Goal: Task Accomplishment & Management: Manage account settings

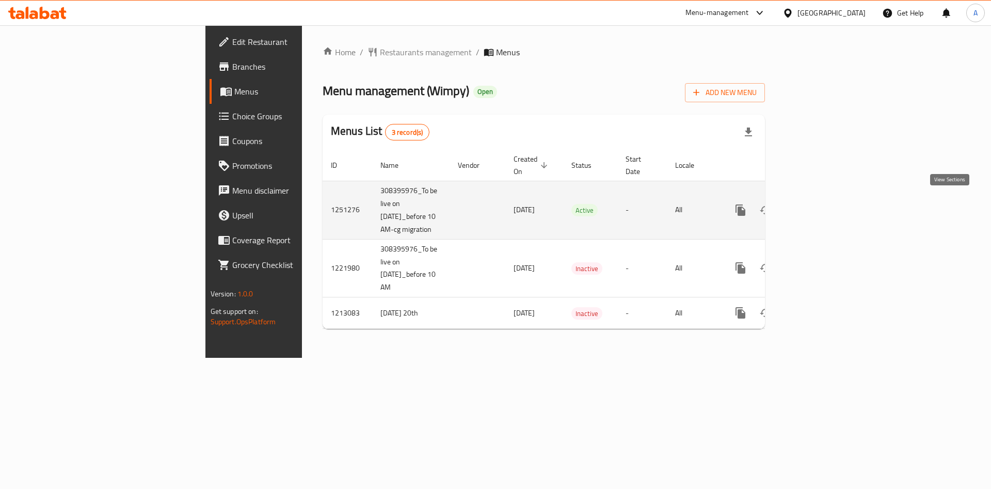
click at [821, 204] on icon "enhanced table" at bounding box center [815, 210] width 12 height 12
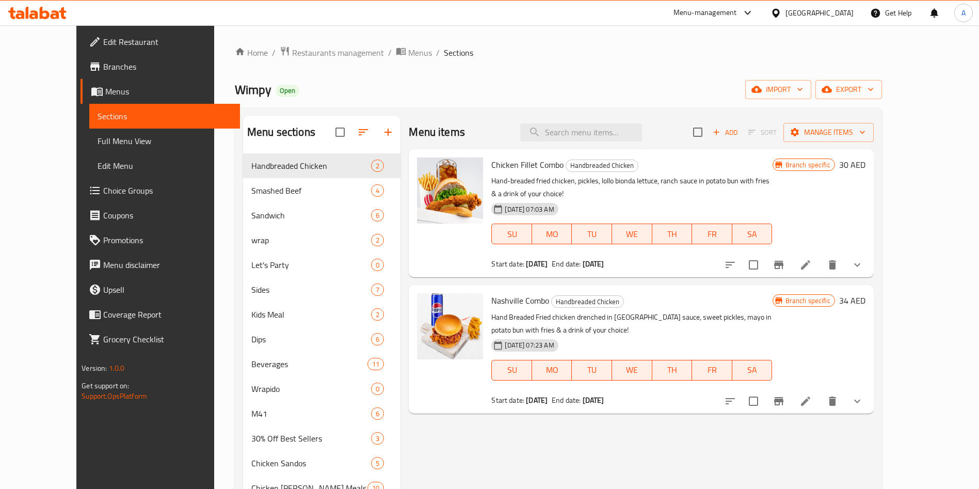
click at [595, 142] on div "Menu items Add Sort Manage items" at bounding box center [641, 133] width 465 height 34
click at [591, 136] on input "search" at bounding box center [581, 132] width 122 height 18
paste input "Boba Burger Bash"
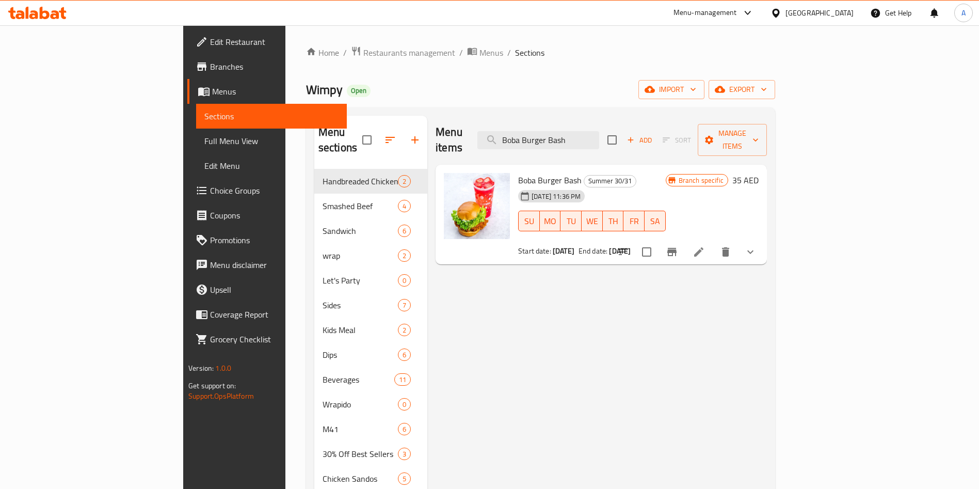
click at [732, 246] on icon "delete" at bounding box center [726, 252] width 12 height 12
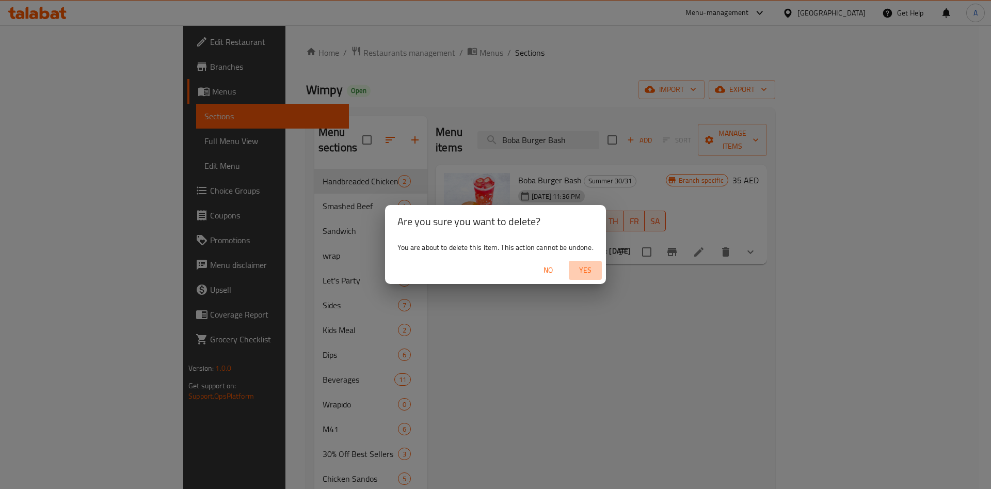
click at [588, 268] on span "Yes" at bounding box center [585, 270] width 25 height 13
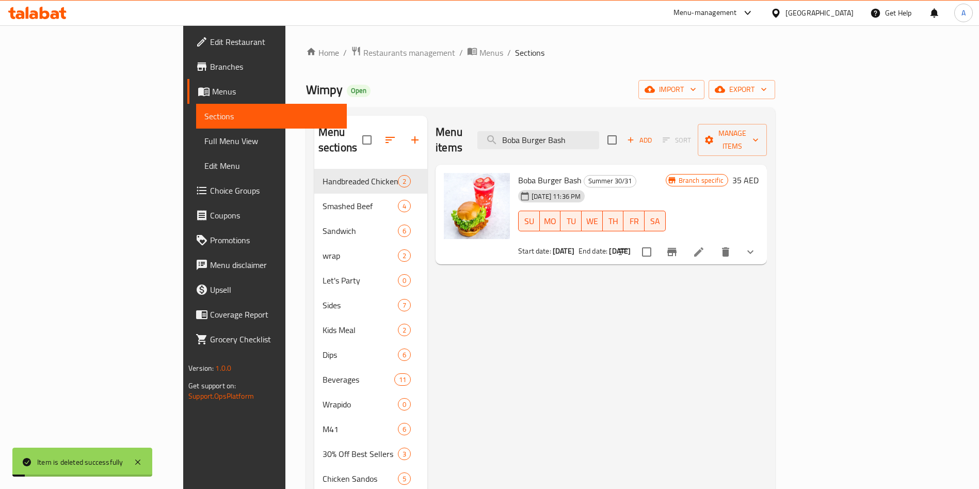
click at [654, 117] on div "Menu items Boba Burger Bash Add Sort Manage items" at bounding box center [601, 140] width 331 height 49
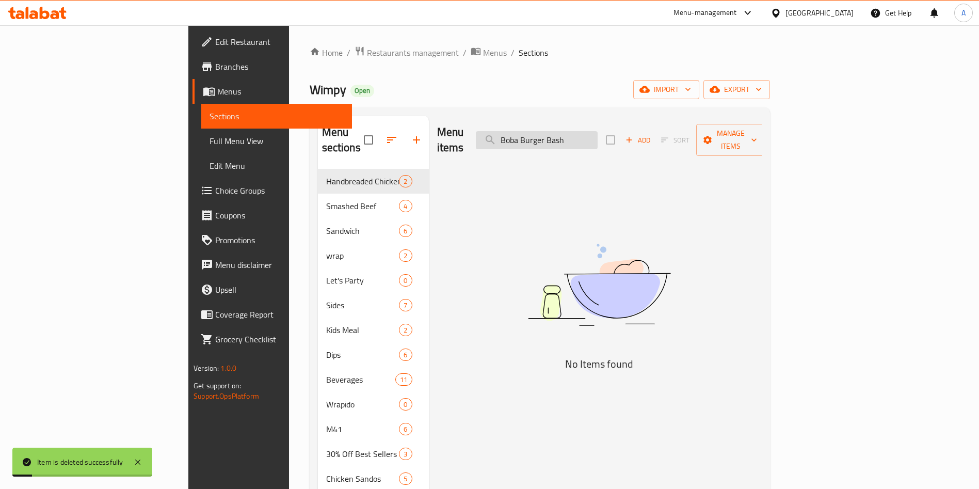
click at [598, 141] on input "Boba Burger Bash" at bounding box center [537, 140] width 122 height 18
paste input "Tender Treat"
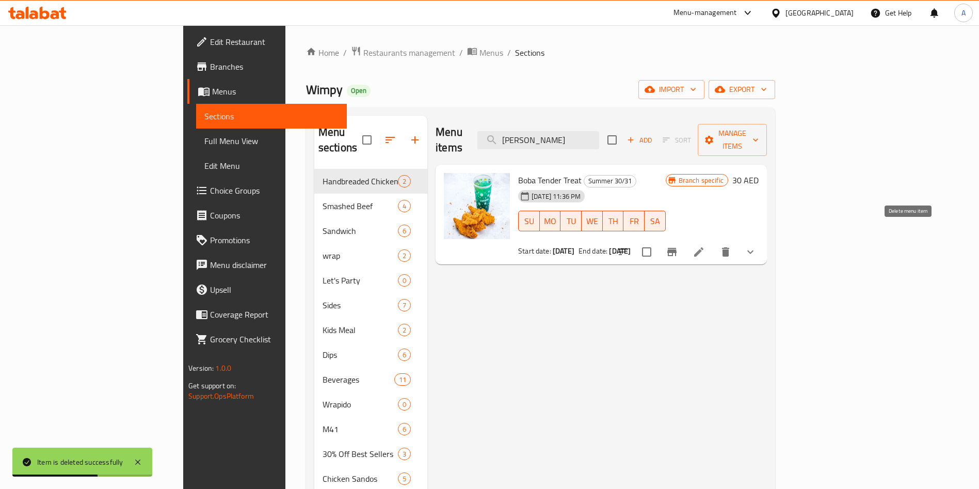
click at [729, 247] on icon "delete" at bounding box center [725, 251] width 7 height 9
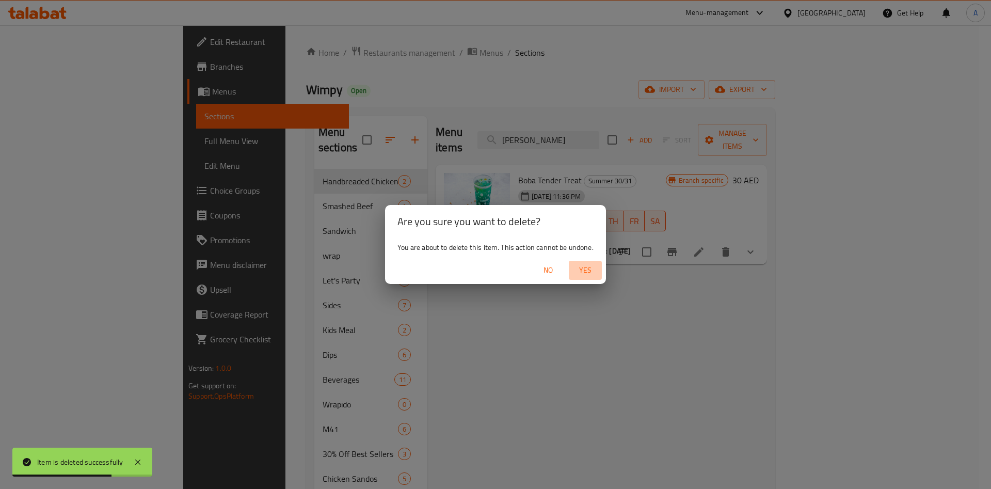
click at [591, 272] on span "Yes" at bounding box center [585, 270] width 25 height 13
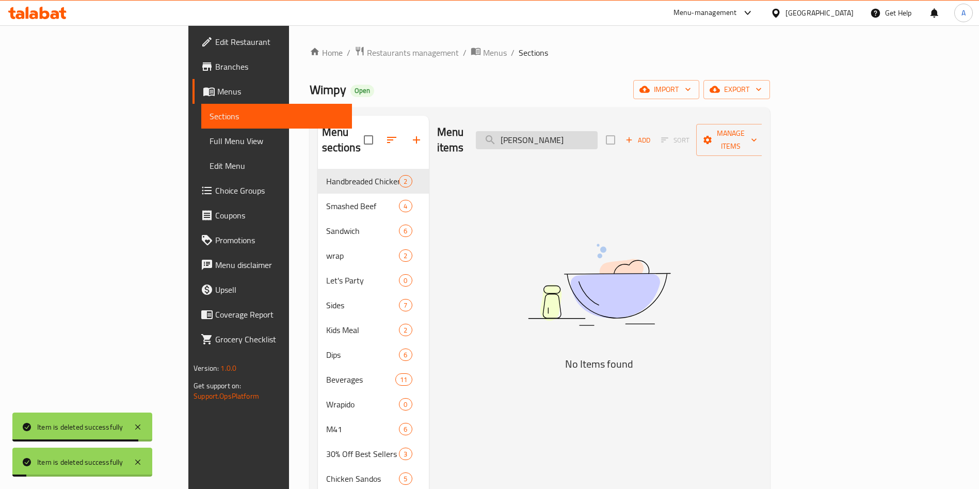
click at [598, 140] on input "[PERSON_NAME]" at bounding box center [537, 140] width 122 height 18
paste input "rio Bliss"
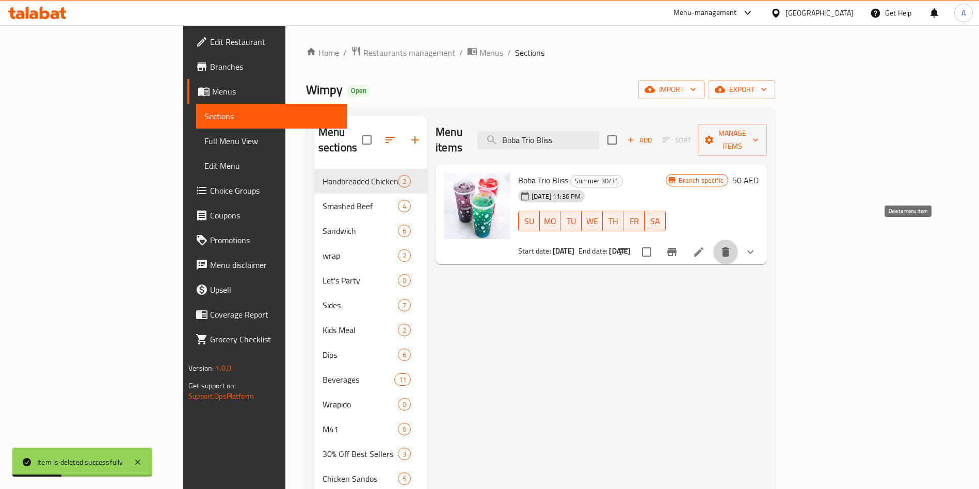
click at [729, 247] on icon "delete" at bounding box center [725, 251] width 7 height 9
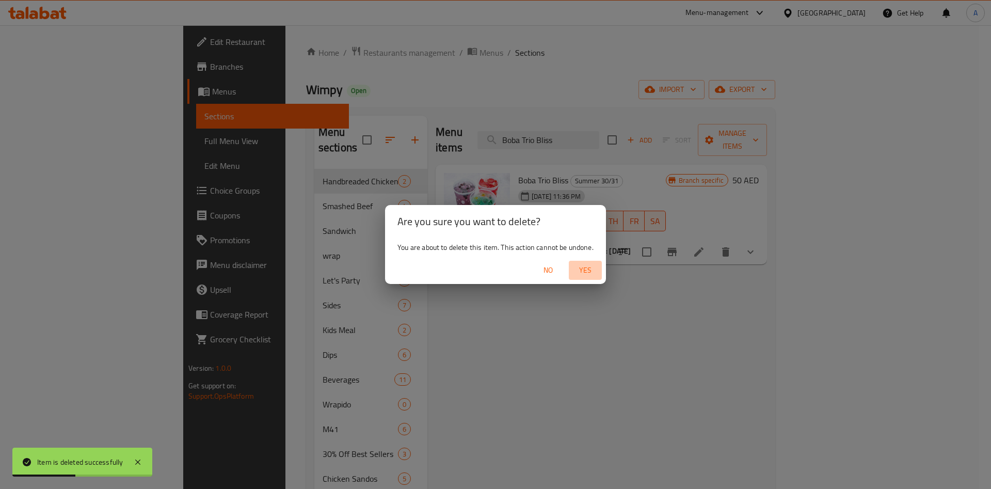
click at [589, 270] on span "Yes" at bounding box center [585, 270] width 25 height 13
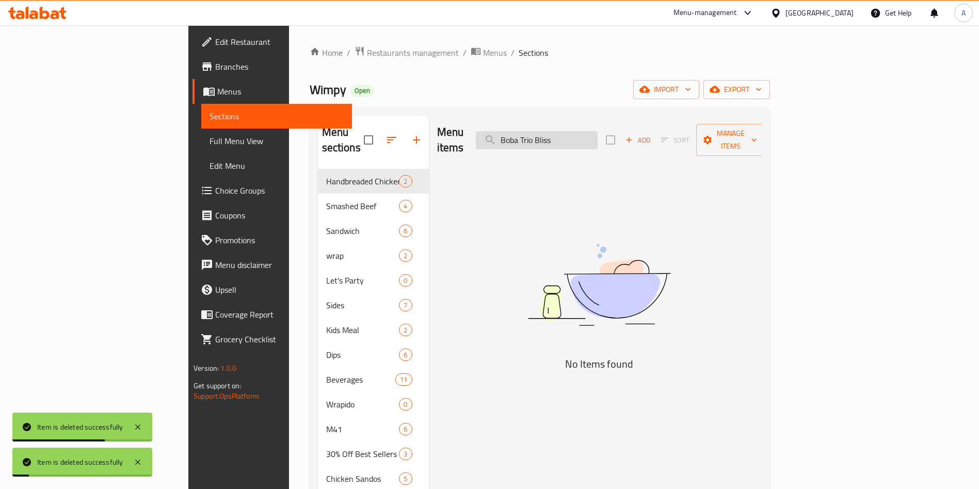
click at [598, 138] on input "Boba Trio Bliss" at bounding box center [537, 140] width 122 height 18
paste input "Strawberry Vitali TEA"
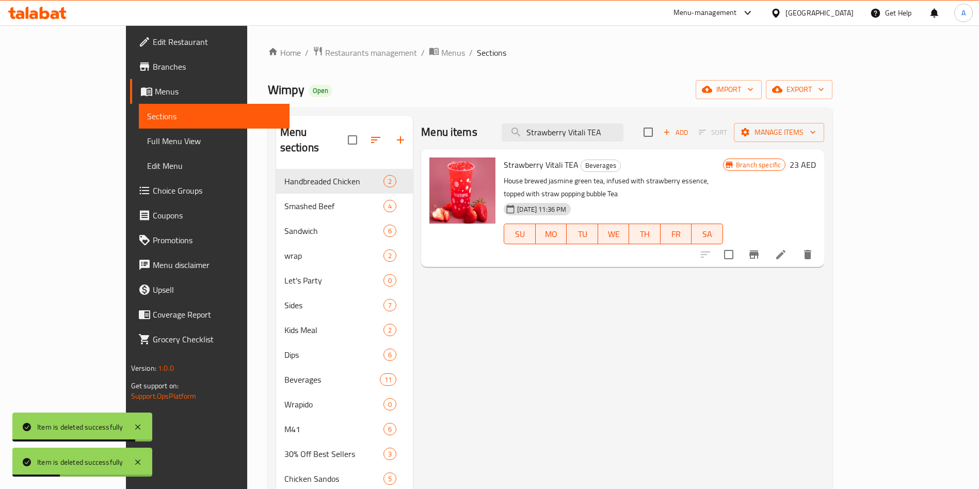
click at [820, 242] on button "delete" at bounding box center [808, 254] width 25 height 25
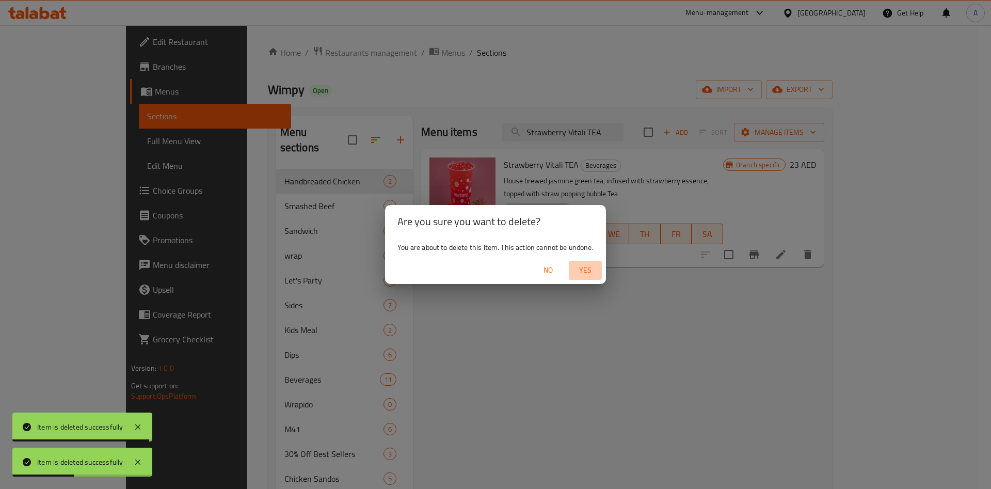
click at [592, 275] on span "Yes" at bounding box center [585, 270] width 25 height 13
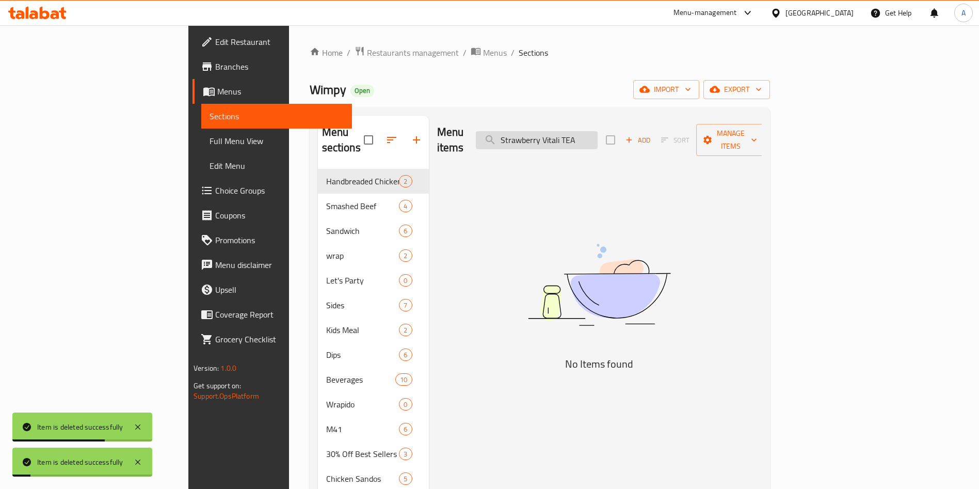
click at [598, 131] on input "Strawberry Vitali TEA" at bounding box center [537, 140] width 122 height 18
paste input "Tropical-Tranquili"
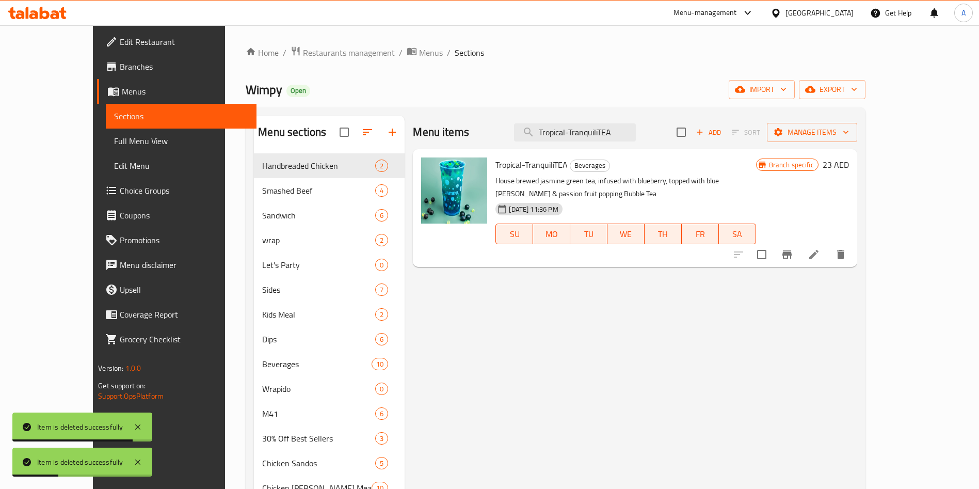
click at [845, 250] on icon "delete" at bounding box center [840, 254] width 7 height 9
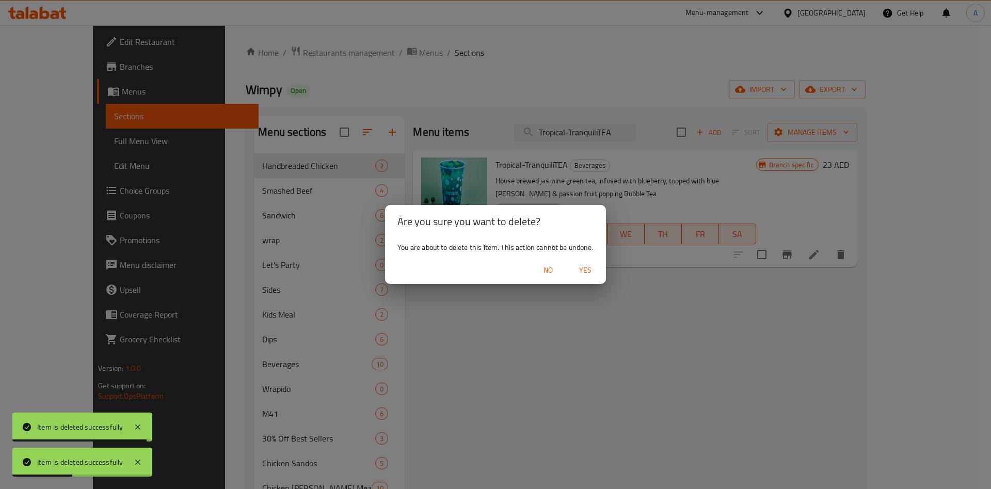
click at [592, 270] on span "Yes" at bounding box center [585, 270] width 25 height 13
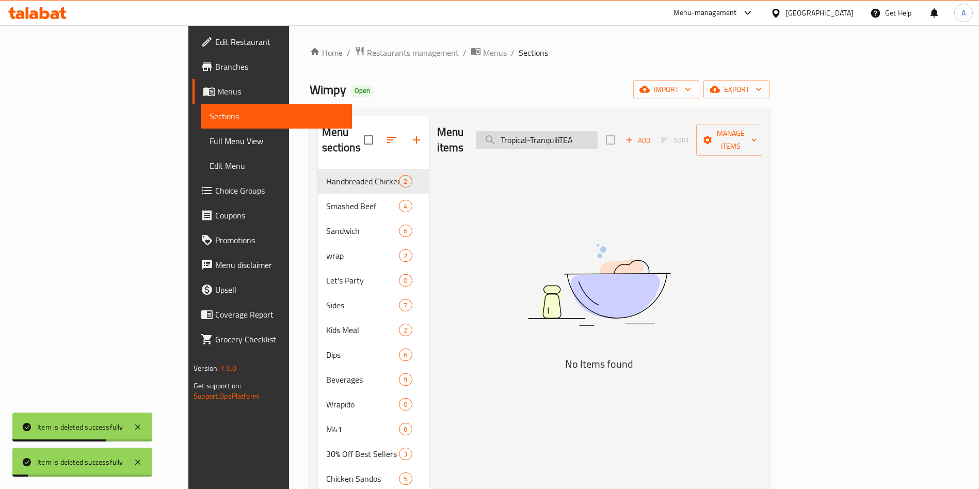
click at [598, 131] on input "Tropical-TranquiliTEA" at bounding box center [537, 140] width 122 height 18
paste input "Butterfly Health"
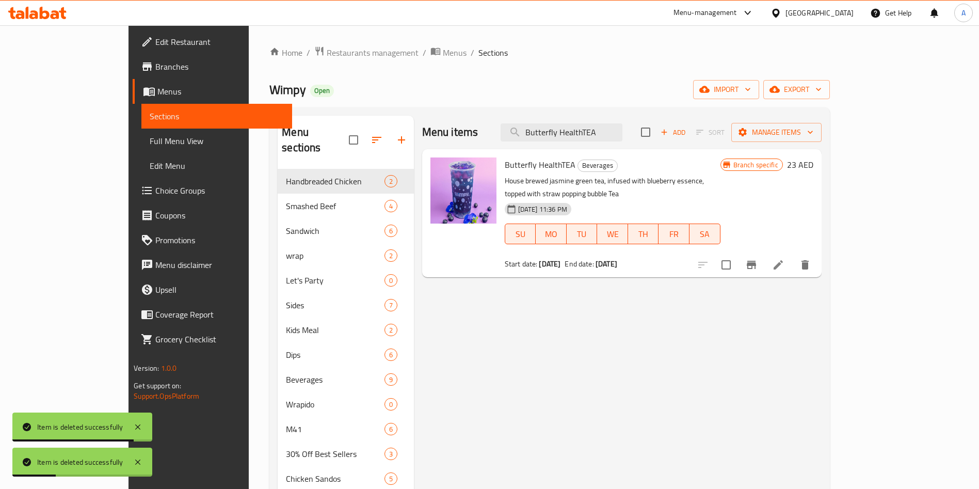
type input "Butterfly HealthTEA"
click at [809, 260] on icon "delete" at bounding box center [805, 264] width 7 height 9
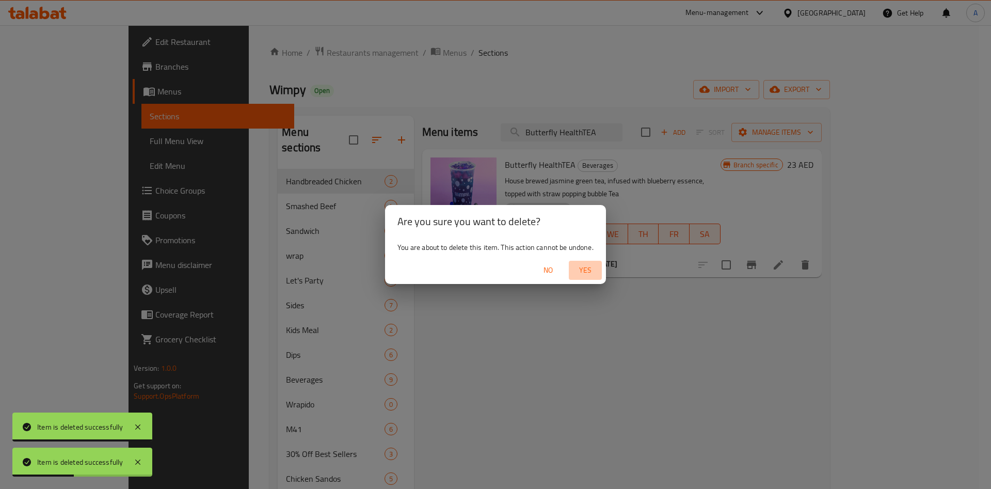
click at [587, 270] on span "Yes" at bounding box center [585, 270] width 25 height 13
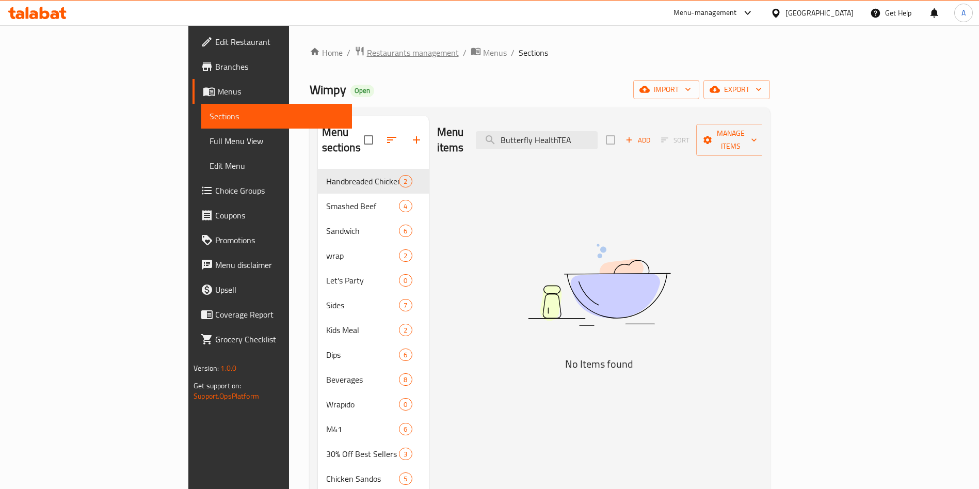
click at [367, 53] on span "Restaurants management" at bounding box center [413, 52] width 92 height 12
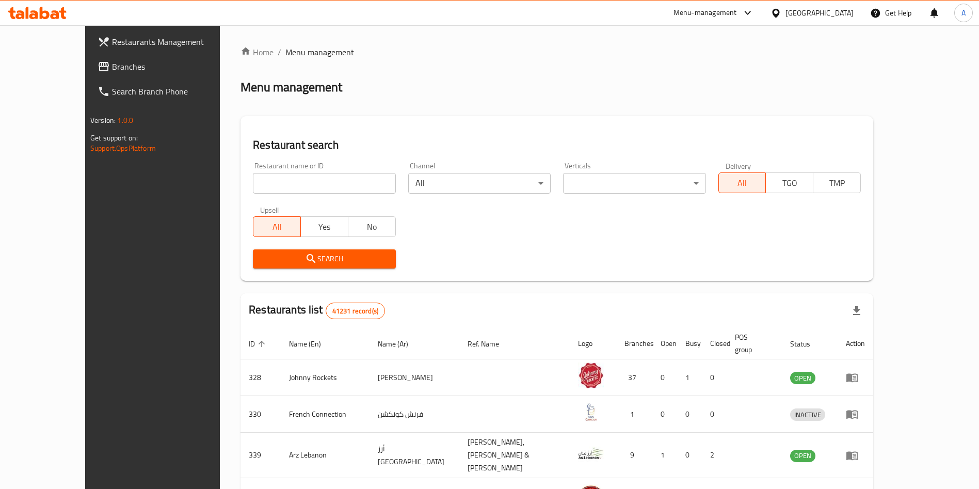
click at [279, 177] on input "search" at bounding box center [324, 183] width 142 height 21
type input "s"
type input "w"
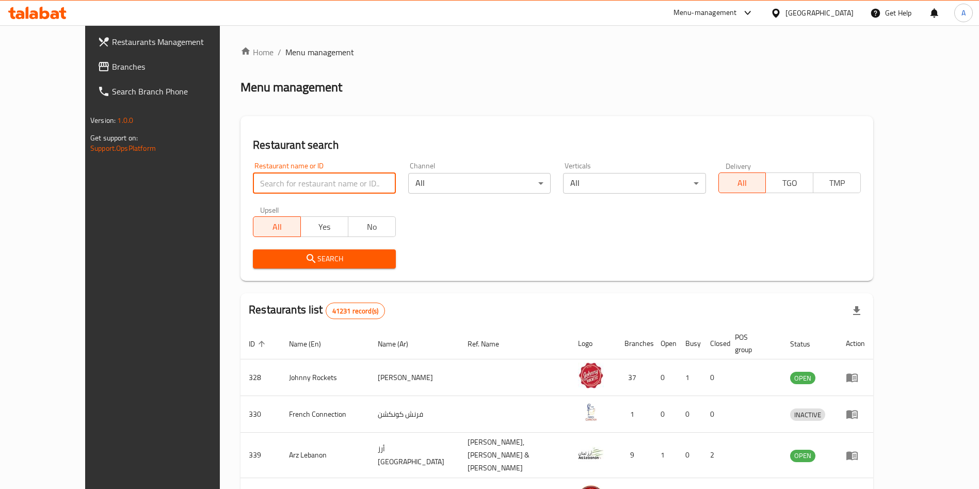
type input "w"
type input "Wimpy"
click button "Search" at bounding box center [324, 258] width 142 height 19
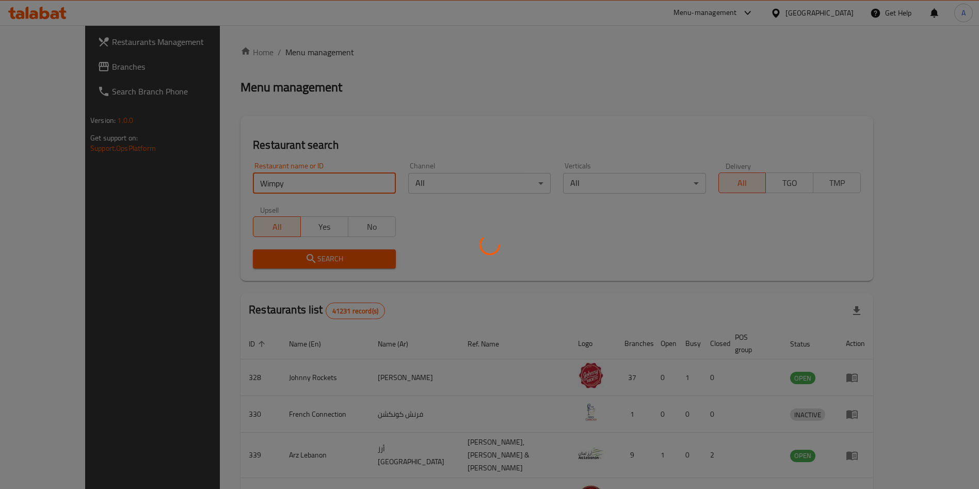
click button "Search" at bounding box center [324, 258] width 142 height 19
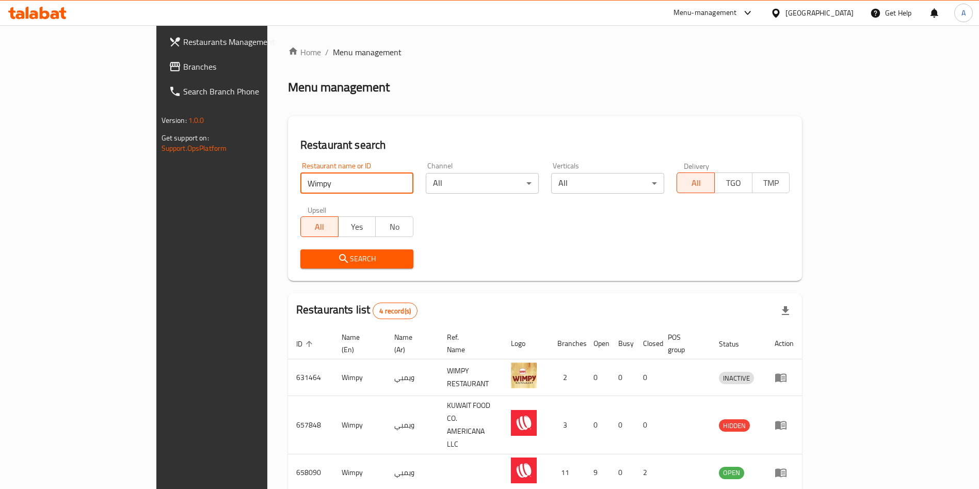
click at [725, 16] on div "Menu-management" at bounding box center [705, 13] width 63 height 12
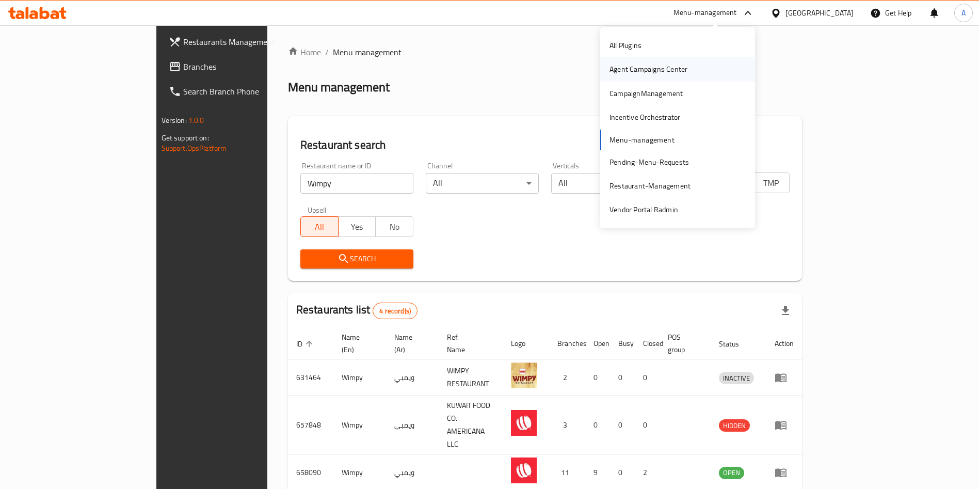
click at [663, 68] on div "Agent Campaigns Center" at bounding box center [649, 68] width 78 height 11
